Goal: Task Accomplishment & Management: Use online tool/utility

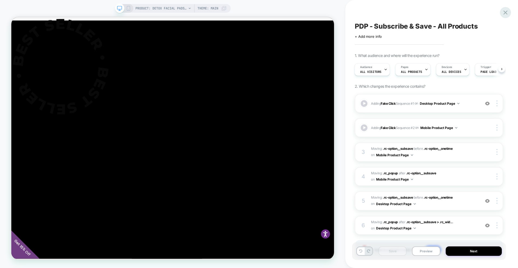
click at [501, 11] on div at bounding box center [505, 12] width 11 height 11
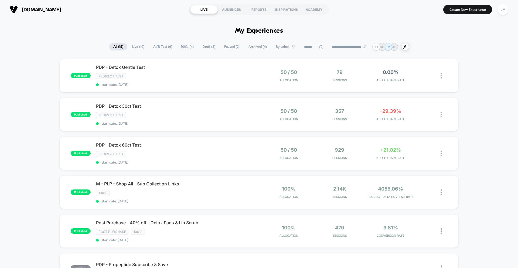
click at [204, 47] on span "Draft ( 3 )" at bounding box center [209, 46] width 21 height 7
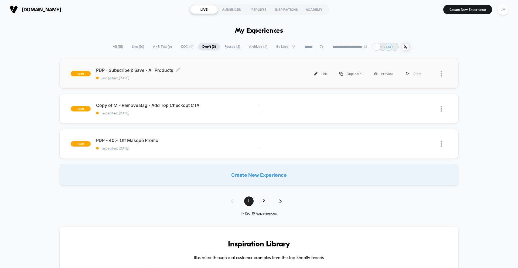
click at [150, 79] on span "last edited: [DATE]" at bounding box center [177, 78] width 163 height 4
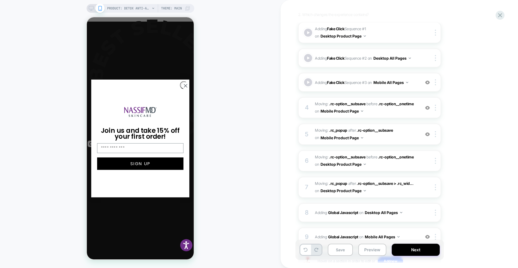
scroll to position [70, 0]
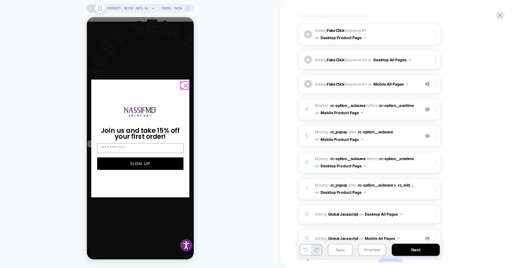
click at [183, 86] on circle "Close dialog" at bounding box center [185, 85] width 7 height 7
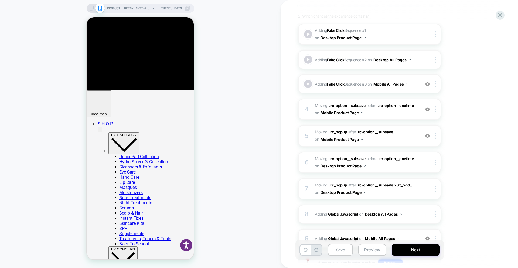
scroll to position [290, 0]
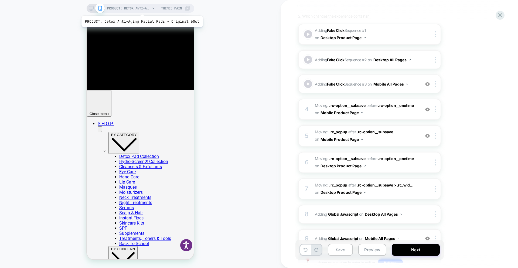
click at [141, 9] on span "PRODUCT: Detox Anti-Aging Facial Pads - Original 60ct" at bounding box center [128, 8] width 43 height 9
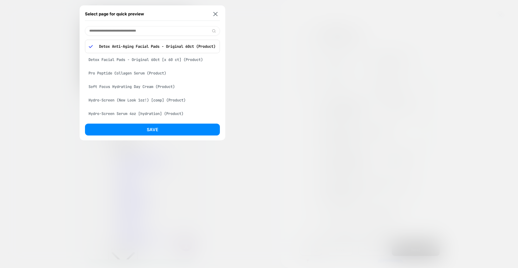
click at [120, 85] on div "Soft Focus Hydrating Day Cream (Product)" at bounding box center [152, 87] width 135 height 10
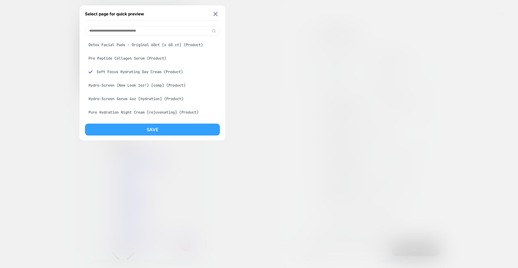
click at [131, 128] on button "Save" at bounding box center [152, 130] width 135 height 12
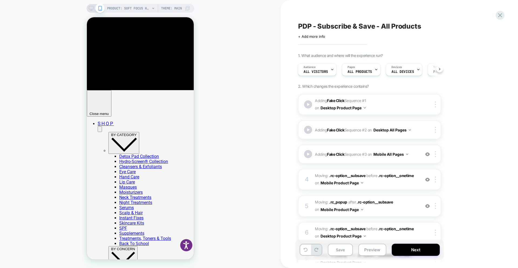
scroll to position [0, 1]
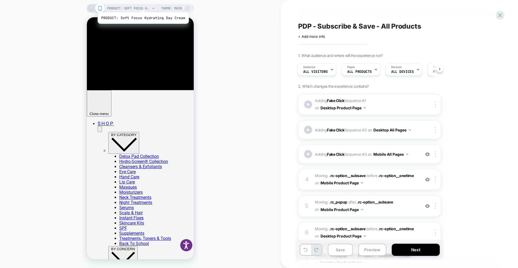
click at [142, 5] on span "PRODUCT: Soft Focus Hydrating Day Cream" at bounding box center [128, 8] width 43 height 9
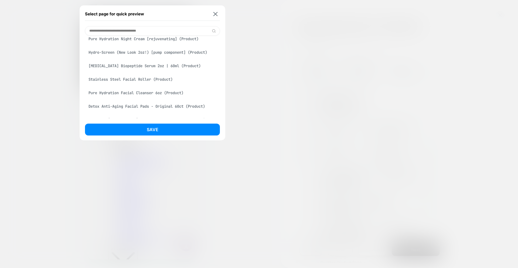
scroll to position [76, 0]
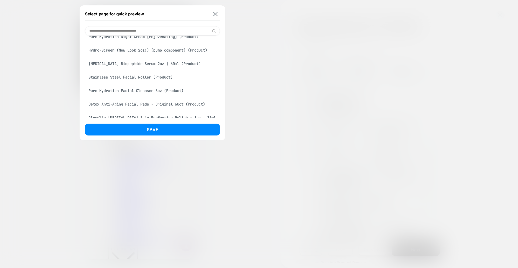
click at [104, 65] on div "Niacinamide Biopeptide Serum 2oz | 60ml (Product)" at bounding box center [152, 64] width 135 height 10
click at [109, 47] on div "Hydro-Screen (New Look 2oz!) [pump component] (Product)" at bounding box center [152, 50] width 135 height 10
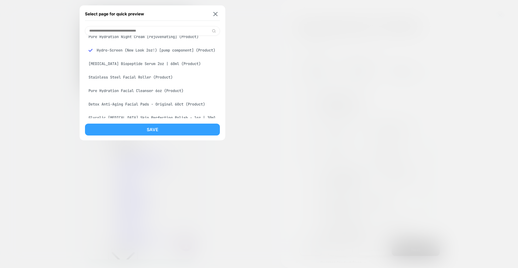
click at [144, 133] on button "Save" at bounding box center [152, 130] width 135 height 12
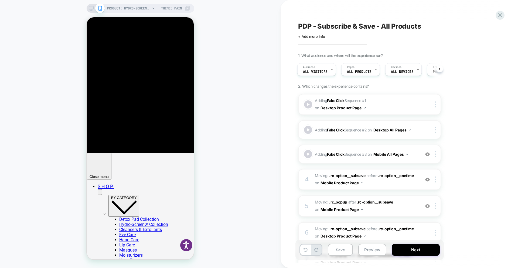
scroll to position [0, 0]
click at [94, 7] on div at bounding box center [96, 8] width 14 height 5
click at [89, 8] on icon at bounding box center [91, 8] width 5 height 5
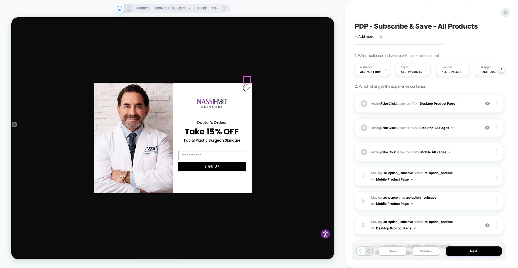
scroll to position [309, 0]
click at [326, 112] on circle "Close dialog" at bounding box center [327, 112] width 9 height 9
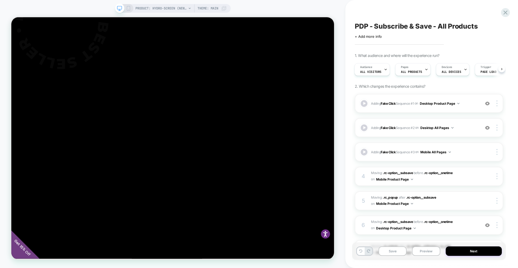
scroll to position [59, 0]
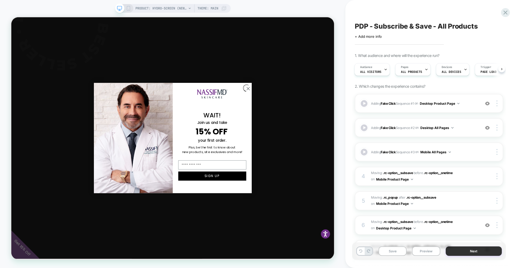
click at [472, 252] on button "Next" at bounding box center [474, 250] width 56 height 9
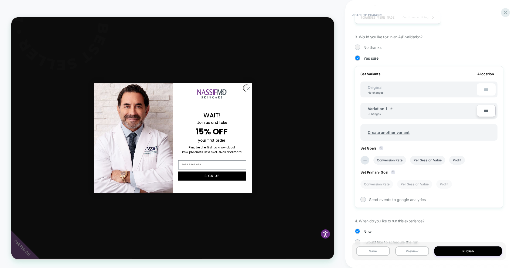
scroll to position [112, 0]
click at [363, 161] on icon at bounding box center [365, 159] width 5 height 5
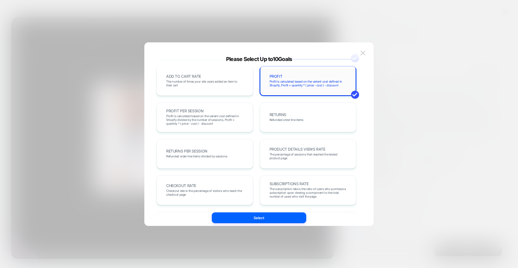
scroll to position [114, 0]
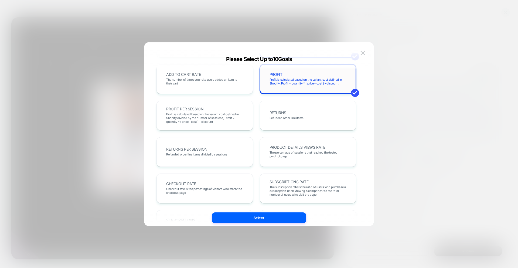
click at [300, 77] on div "PROFIT Profit is calculated based on the variant cost defined in Shopify, Profi…" at bounding box center [308, 79] width 85 height 18
click at [296, 185] on span "The subscription rate is the ratio of users who purchase a subscription upon vi…" at bounding box center [308, 190] width 77 height 11
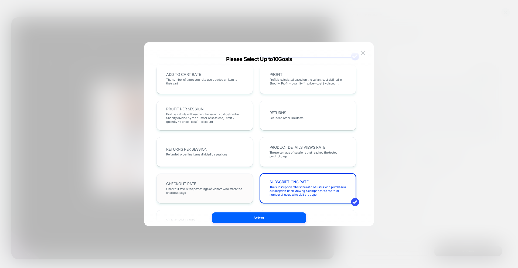
click at [232, 192] on span "Checkout rate is the percentage of visitors who reach the checkout page" at bounding box center [204, 191] width 77 height 8
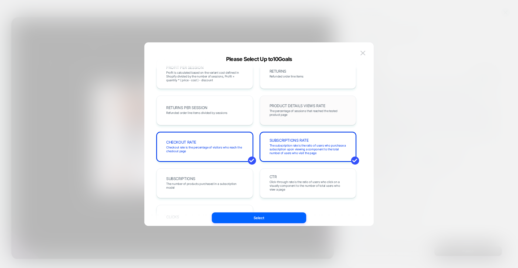
scroll to position [186, 0]
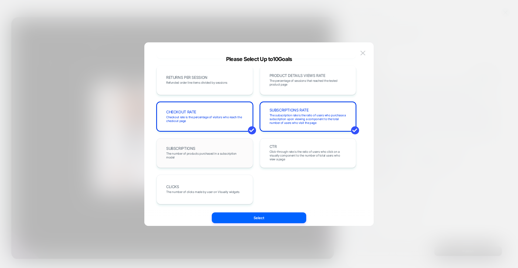
click at [247, 161] on div "SUBSCRIPTIONS The number of products purchased in a subscription model" at bounding box center [205, 153] width 97 height 30
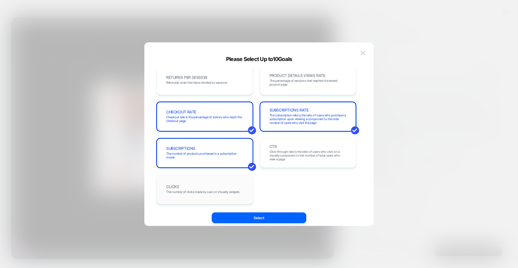
click at [236, 181] on div "CLICKS The number of clicks made by user on Visually widgets" at bounding box center [204, 189] width 85 height 18
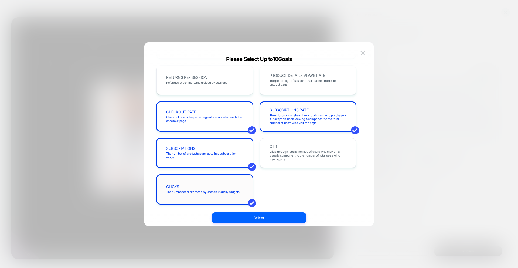
click at [245, 192] on div "CLICKS The number of clicks made by user on Visually widgets" at bounding box center [204, 189] width 85 height 18
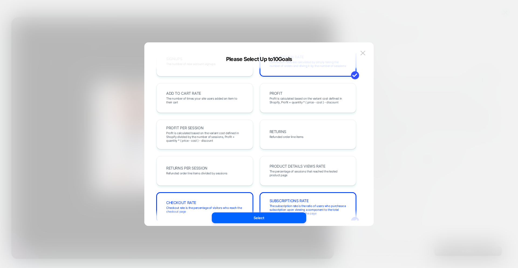
scroll to position [96, 0]
click at [204, 92] on div "ADD TO CART RATE The number of times your site users added an item to their cart" at bounding box center [204, 98] width 85 height 18
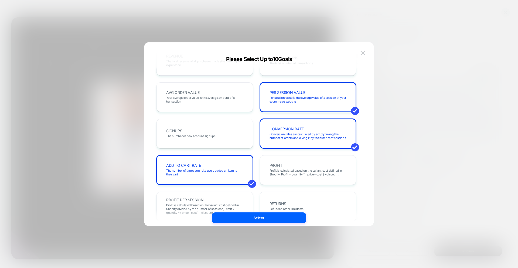
scroll to position [23, 0]
click at [223, 81] on div "REVENUE The total revenue of all purchases made after viewing an experience TRA…" at bounding box center [257, 206] width 200 height 321
click at [222, 100] on span "Your average order value is the average amount of a transaction" at bounding box center [204, 100] width 77 height 8
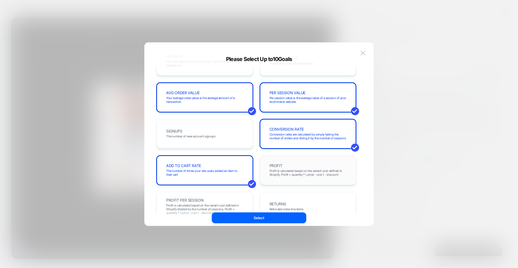
scroll to position [0, 0]
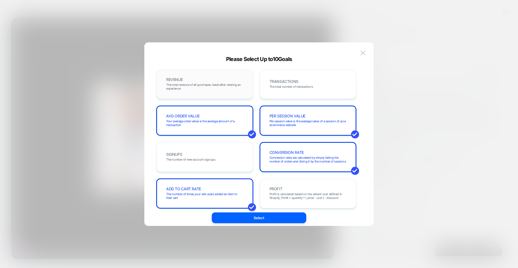
click at [239, 80] on div "REVENUE The total revenue of all purchases made after viewing an experience" at bounding box center [204, 84] width 85 height 18
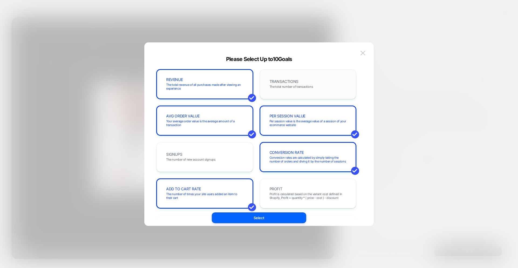
click at [300, 74] on div "TRANSACTIONS The total number of transactions" at bounding box center [308, 84] width 97 height 30
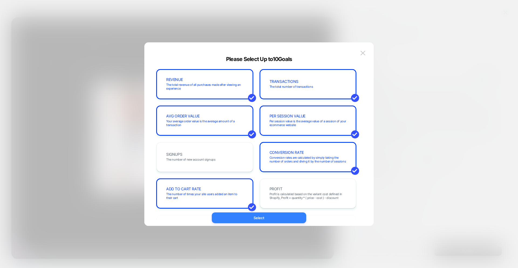
click at [273, 221] on button "Select" at bounding box center [259, 217] width 94 height 11
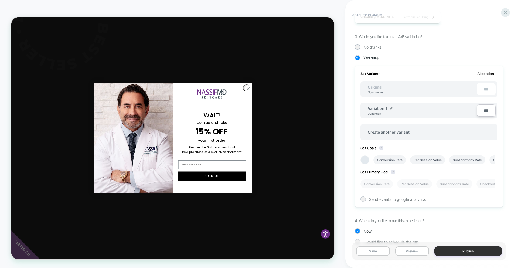
click at [460, 252] on button "Publish" at bounding box center [468, 250] width 67 height 9
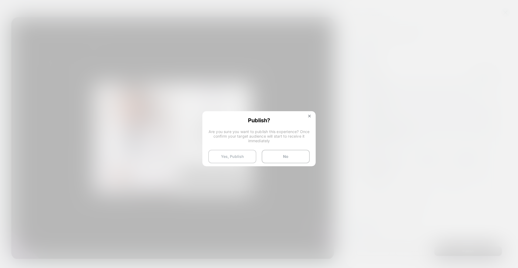
click at [235, 160] on button "Yes, Publish" at bounding box center [232, 156] width 48 height 13
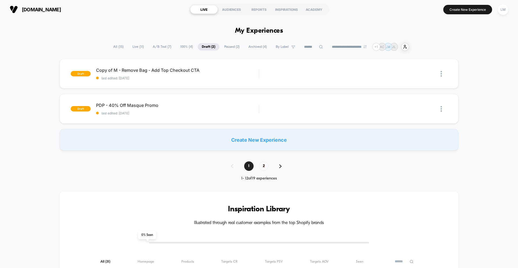
click at [119, 48] on span "All ( 15 )" at bounding box center [118, 46] width 18 height 7
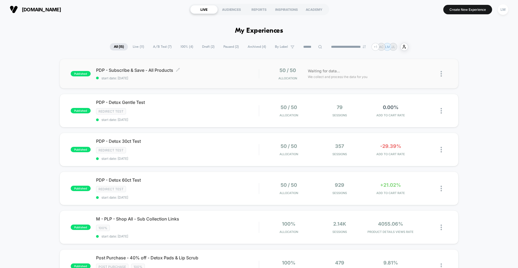
click at [164, 72] on span "PDP - Subscribe & Save - All Products Click to edit experience details" at bounding box center [177, 69] width 163 height 5
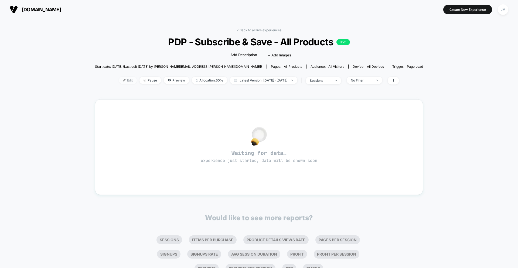
click at [120, 82] on span "Edit" at bounding box center [128, 80] width 18 height 7
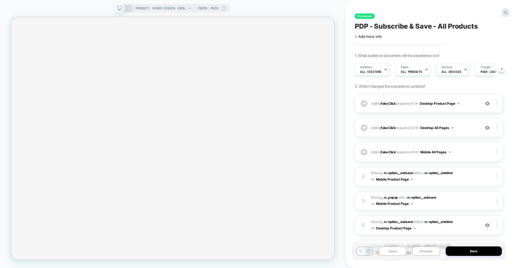
scroll to position [0, 19]
click at [458, 65] on div "Trigger Page Load" at bounding box center [470, 69] width 27 height 12
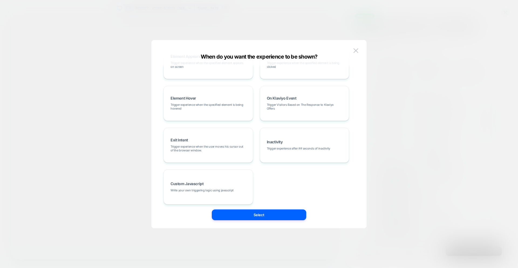
scroll to position [68, 0]
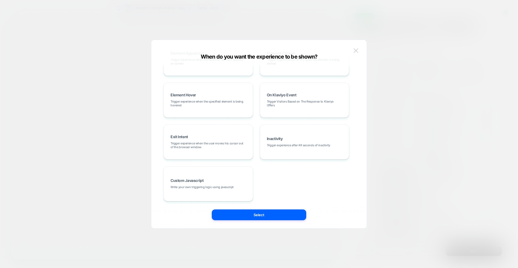
click at [359, 53] on button at bounding box center [356, 51] width 8 height 8
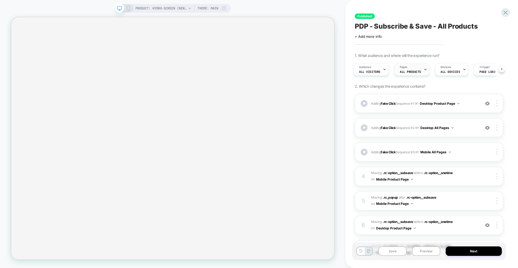
scroll to position [0, 0]
